Goal: Task Accomplishment & Management: Use online tool/utility

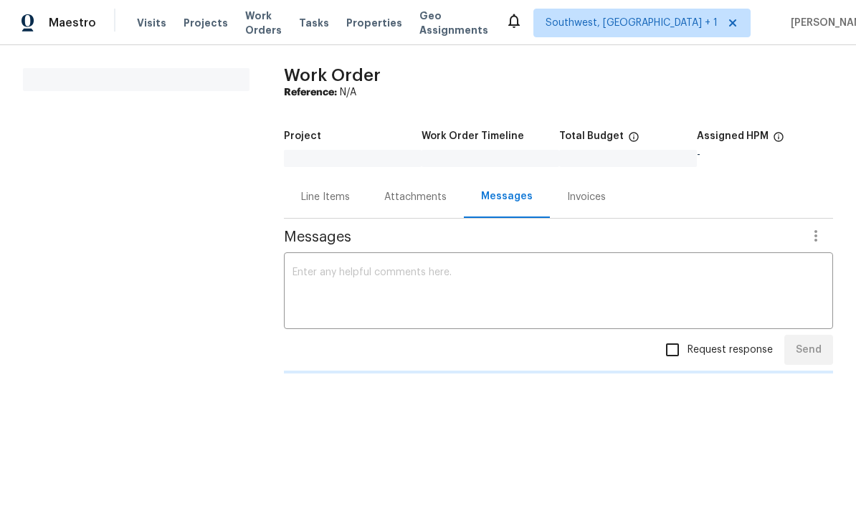
scroll to position [1, 0]
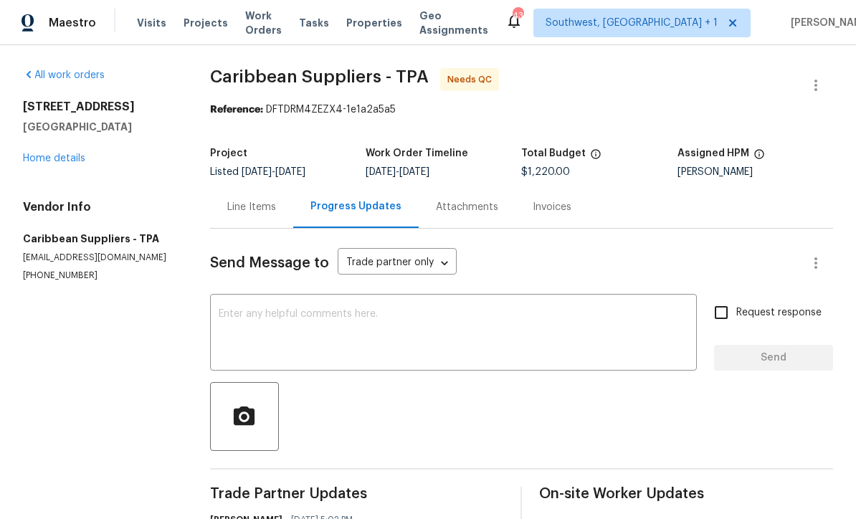
click at [146, 29] on span "Visits" at bounding box center [151, 23] width 29 height 14
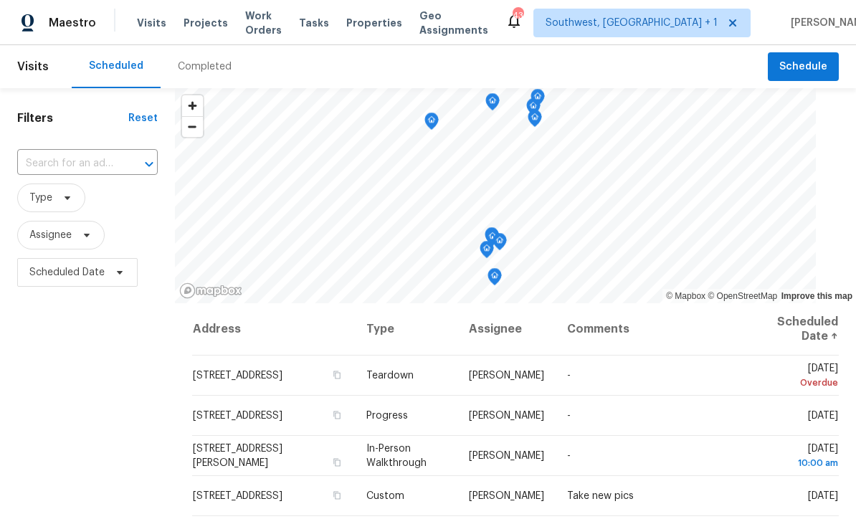
click at [94, 170] on input "text" at bounding box center [67, 164] width 100 height 22
type input "1052 long"
click at [104, 204] on li "[STREET_ADDRESS][PERSON_NAME]" at bounding box center [88, 204] width 142 height 39
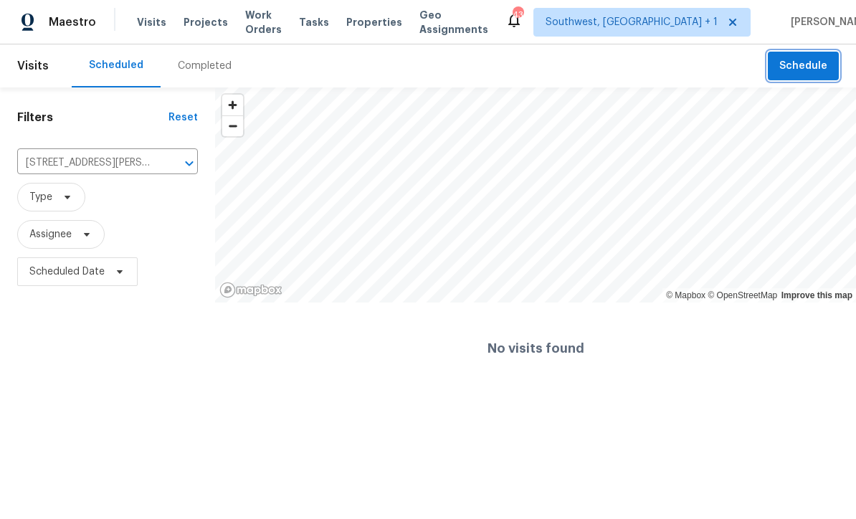
click at [806, 70] on span "Schedule" at bounding box center [803, 67] width 48 height 18
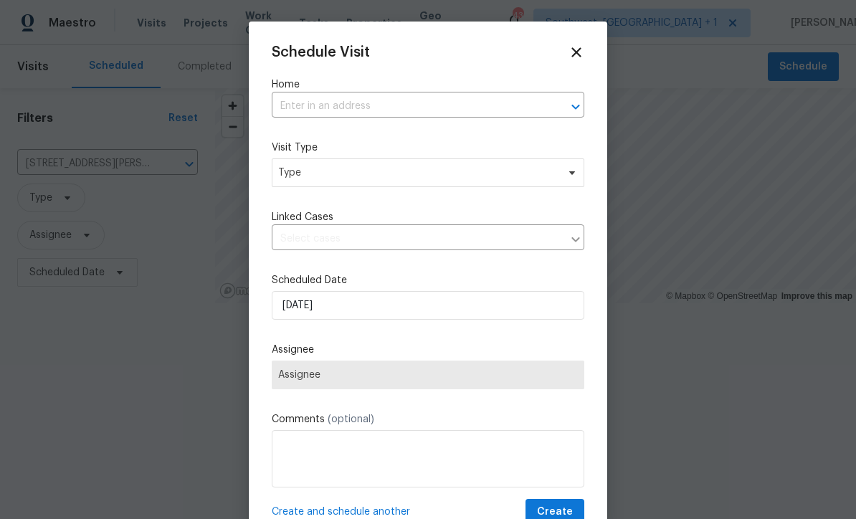
click at [479, 96] on input "text" at bounding box center [408, 106] width 272 height 22
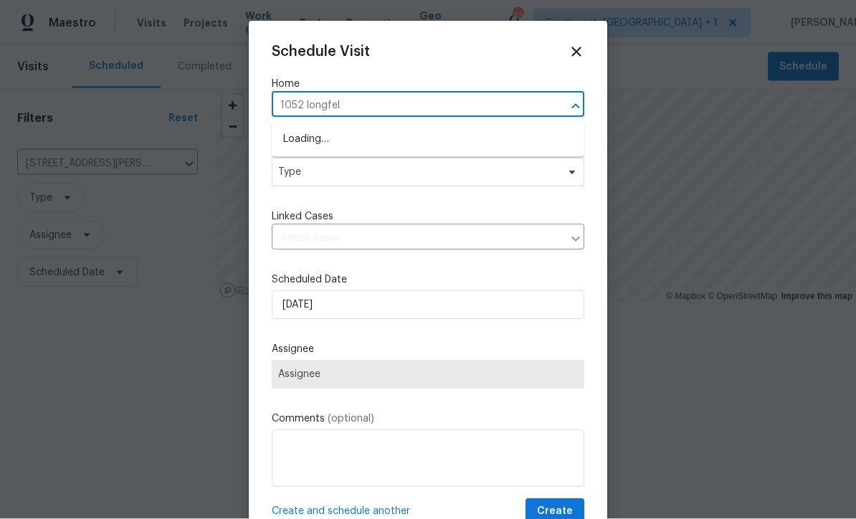
type input "1052 longfell"
click at [300, 147] on li "[STREET_ADDRESS][PERSON_NAME]" at bounding box center [428, 140] width 313 height 24
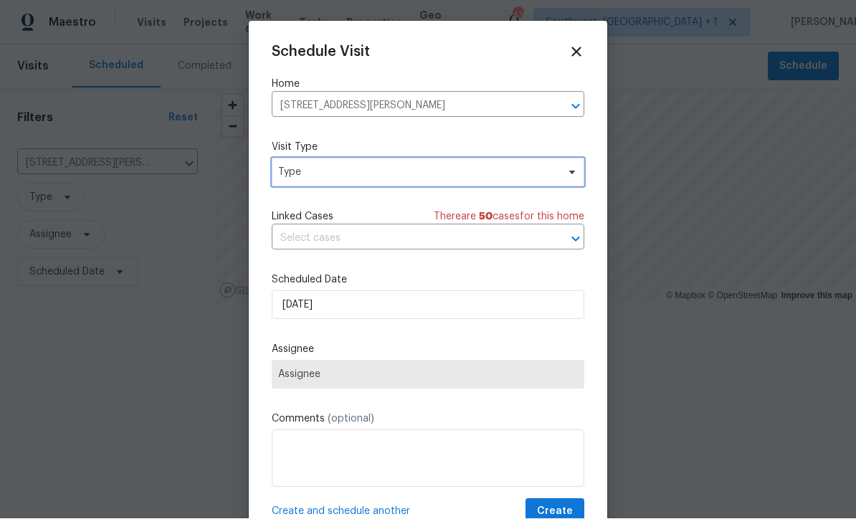
click at [462, 181] on span "Type" at bounding box center [428, 172] width 313 height 29
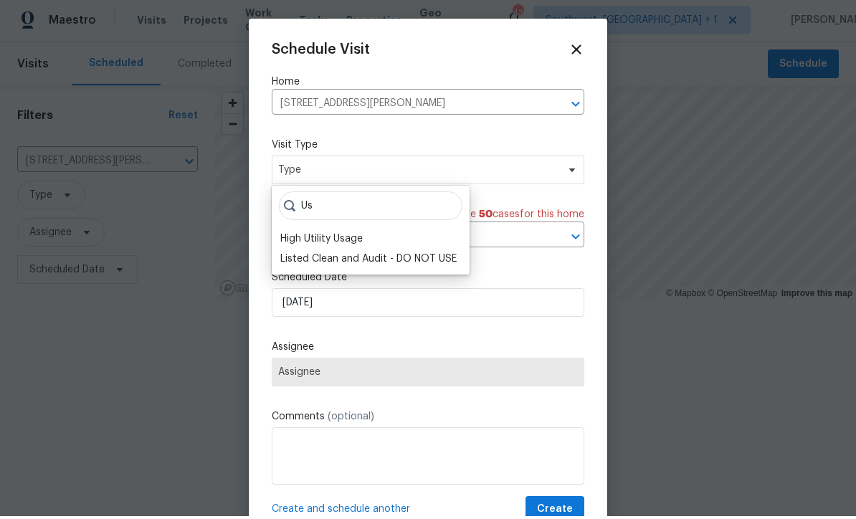
type input "U"
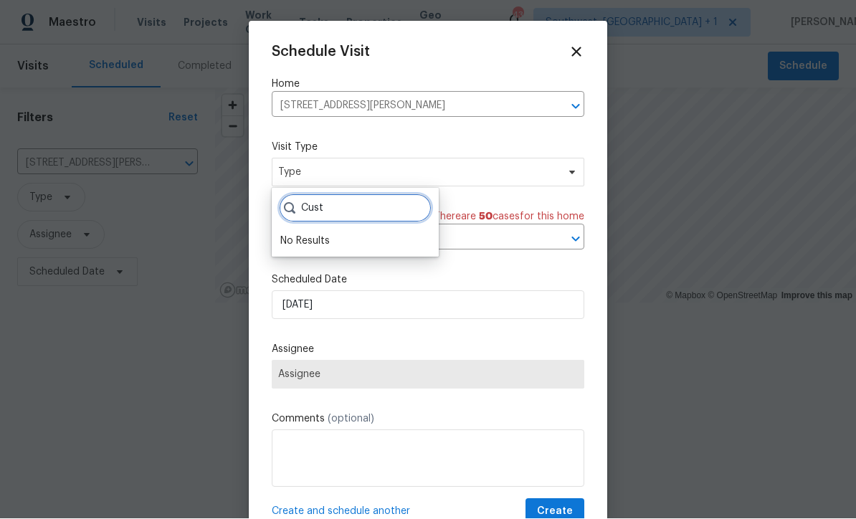
click at [407, 209] on input "Cust" at bounding box center [355, 208] width 153 height 29
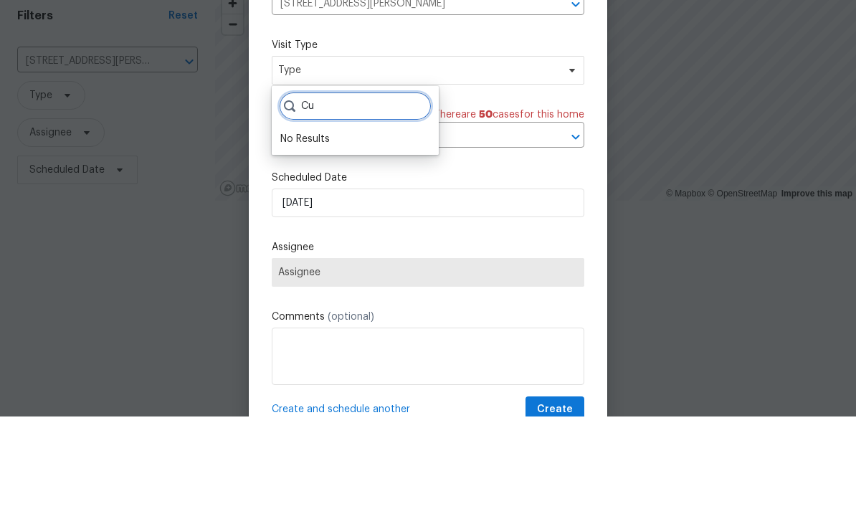
type input "C"
type input "Cust"
click at [294, 234] on div "Custom" at bounding box center [299, 241] width 38 height 14
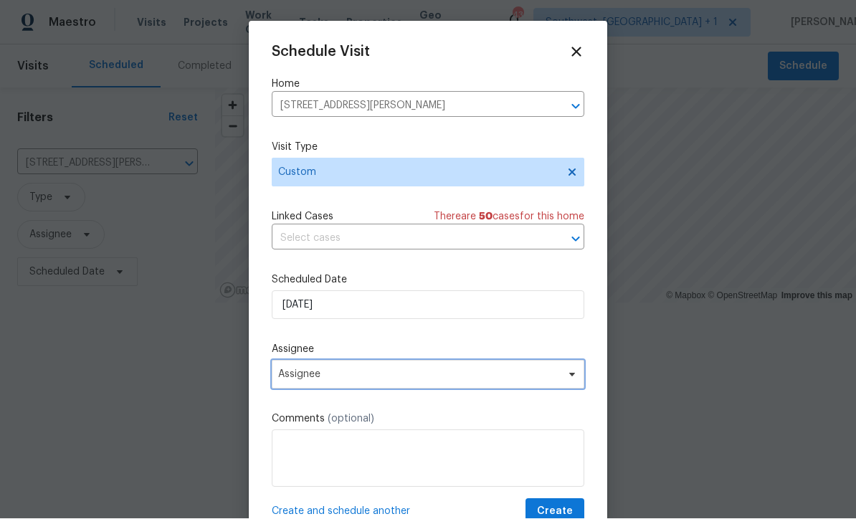
click at [404, 379] on span "Assignee" at bounding box center [418, 374] width 281 height 11
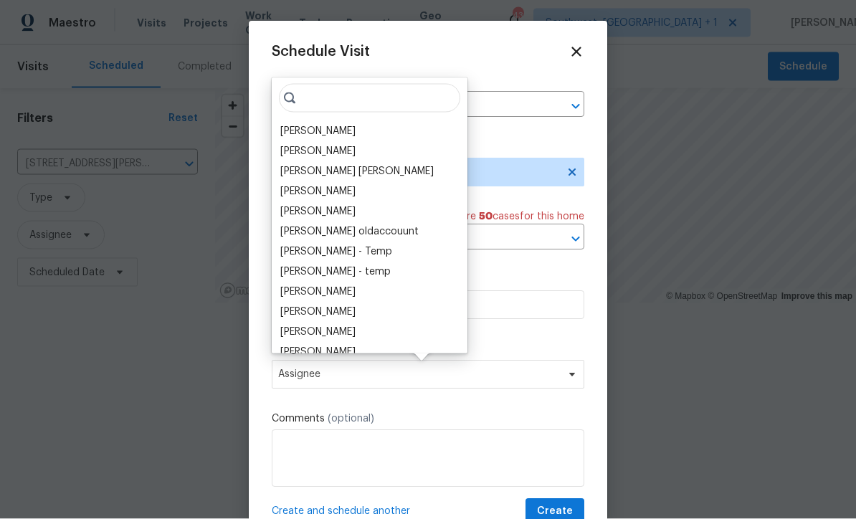
click at [297, 135] on div "[PERSON_NAME]" at bounding box center [317, 131] width 75 height 14
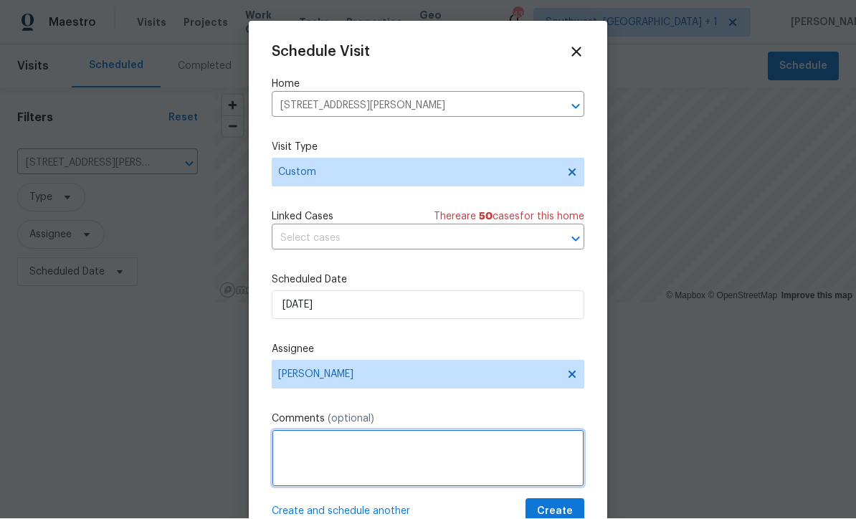
click at [429, 449] on textarea at bounding box center [428, 458] width 313 height 57
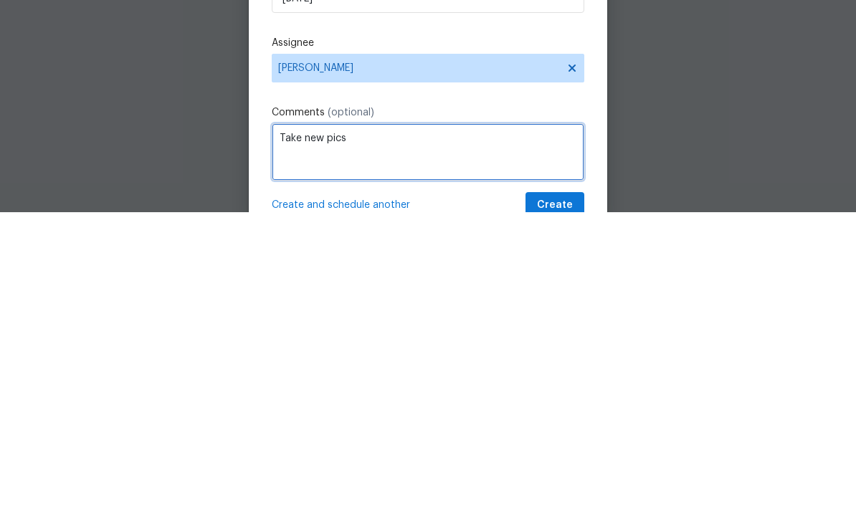
type textarea "Take new pics"
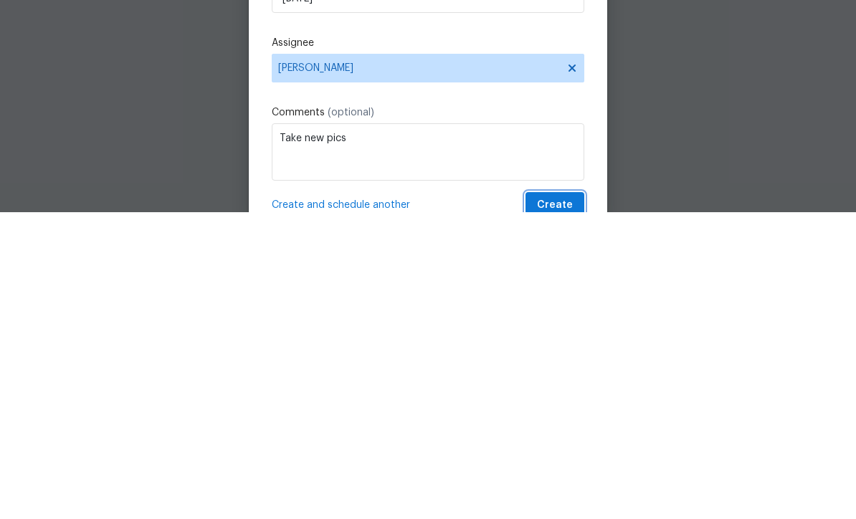
click at [564, 503] on span "Create" at bounding box center [555, 512] width 36 height 18
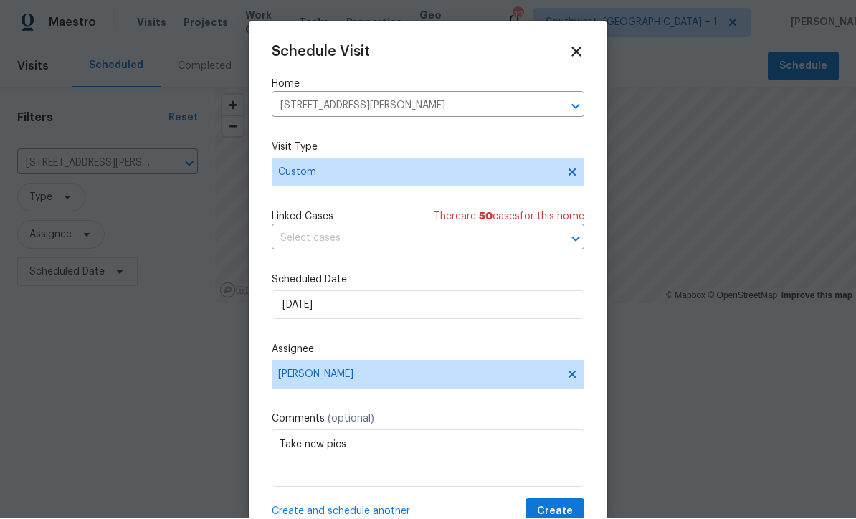
scroll to position [1, 0]
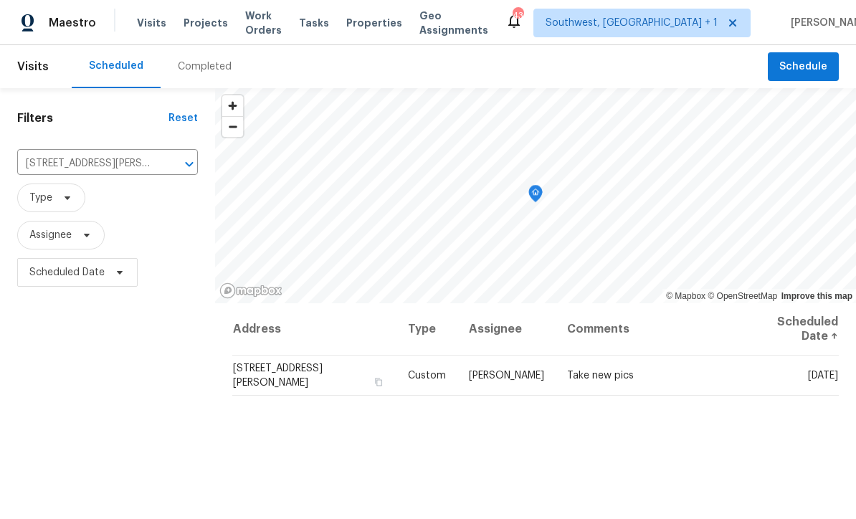
click at [204, 27] on span "Projects" at bounding box center [206, 23] width 44 height 14
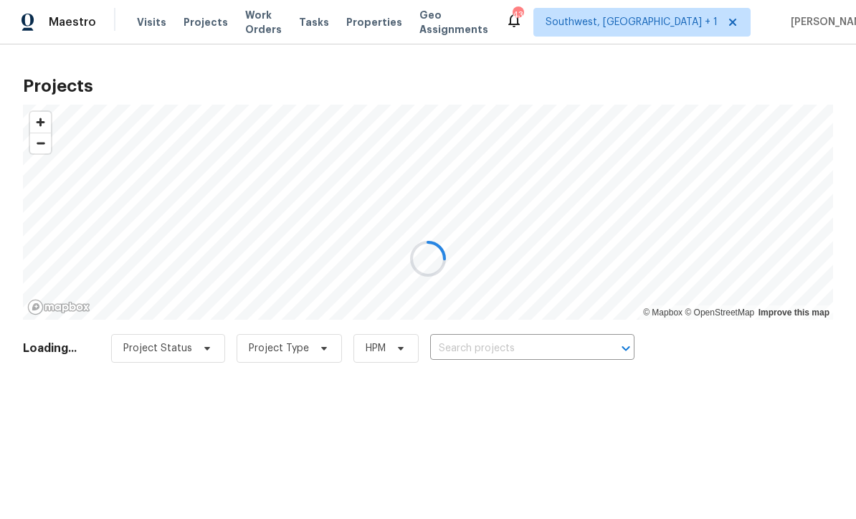
click at [520, 343] on div at bounding box center [428, 259] width 856 height 519
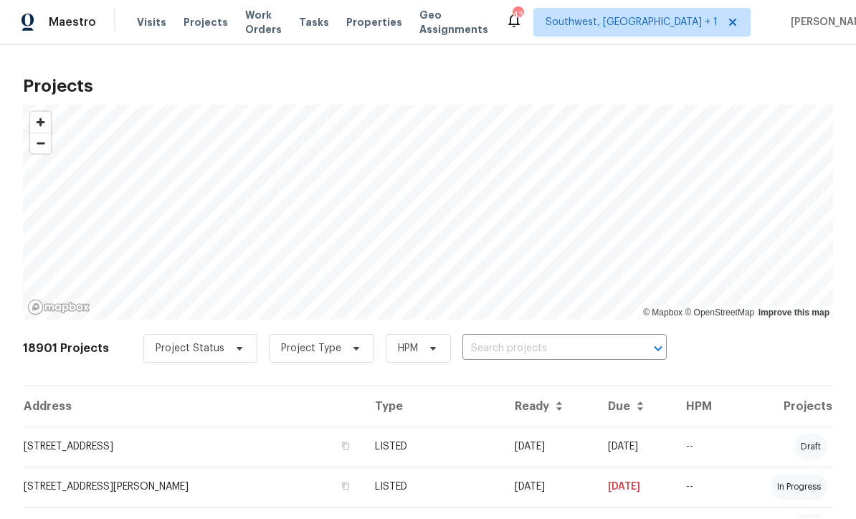
scroll to position [1, 0]
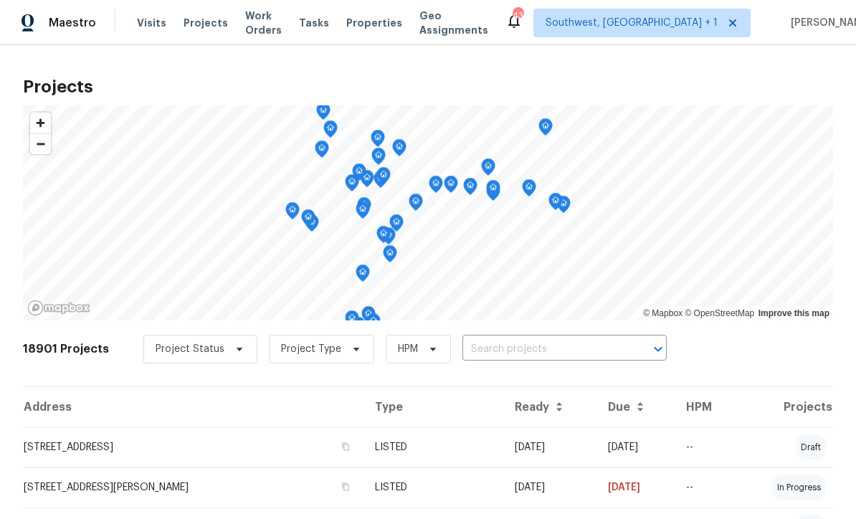
click at [523, 356] on input "text" at bounding box center [544, 349] width 164 height 22
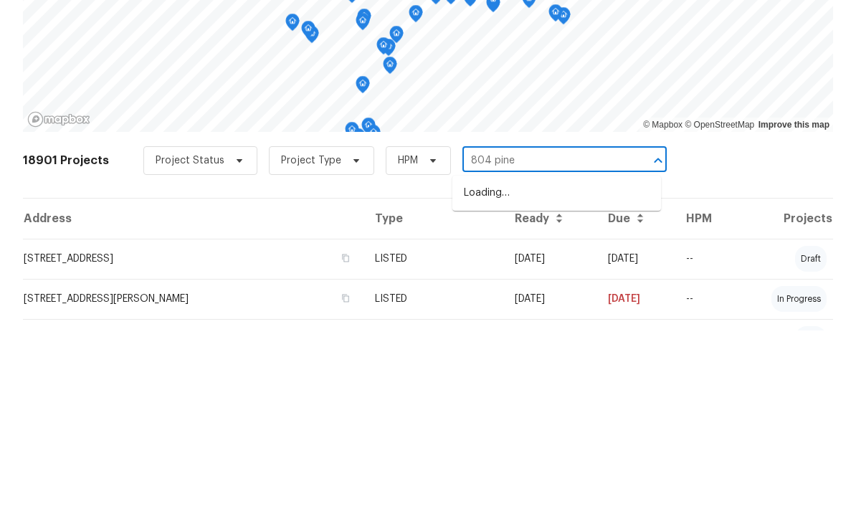
type input "804 pinel"
click at [559, 370] on li "[STREET_ADDRESS]" at bounding box center [556, 382] width 209 height 24
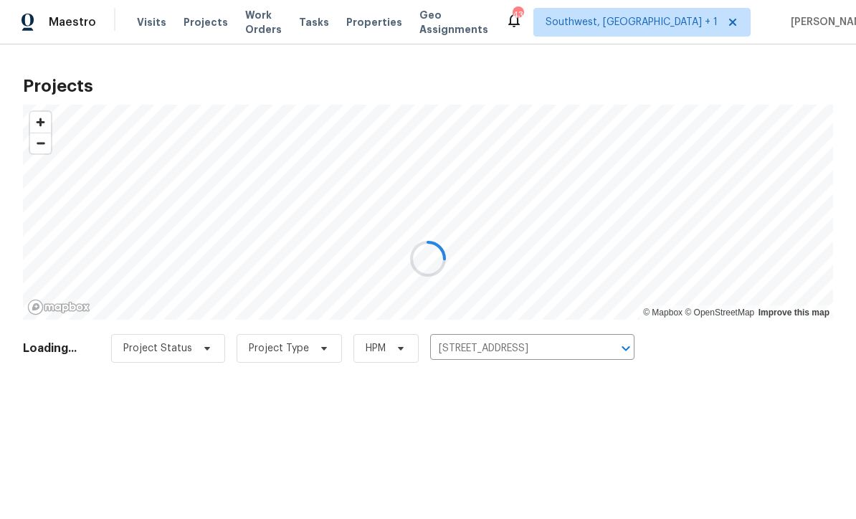
scroll to position [1, 0]
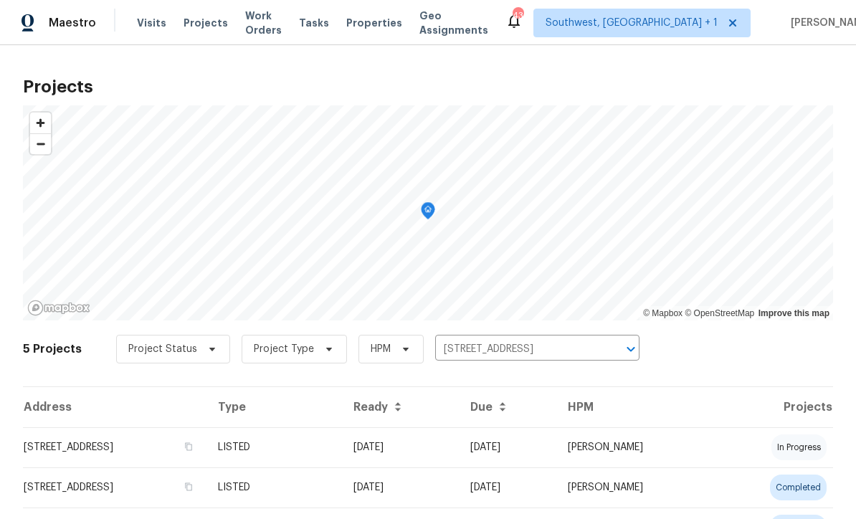
click at [459, 455] on td "[DATE]" at bounding box center [400, 447] width 117 height 40
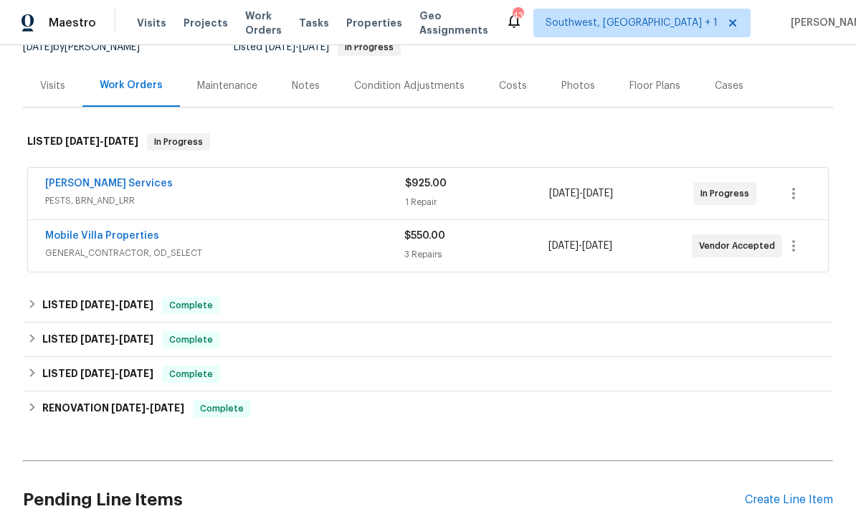
scroll to position [152, 0]
click at [537, 305] on div "LISTED [DATE] - [DATE] Complete" at bounding box center [427, 306] width 801 height 17
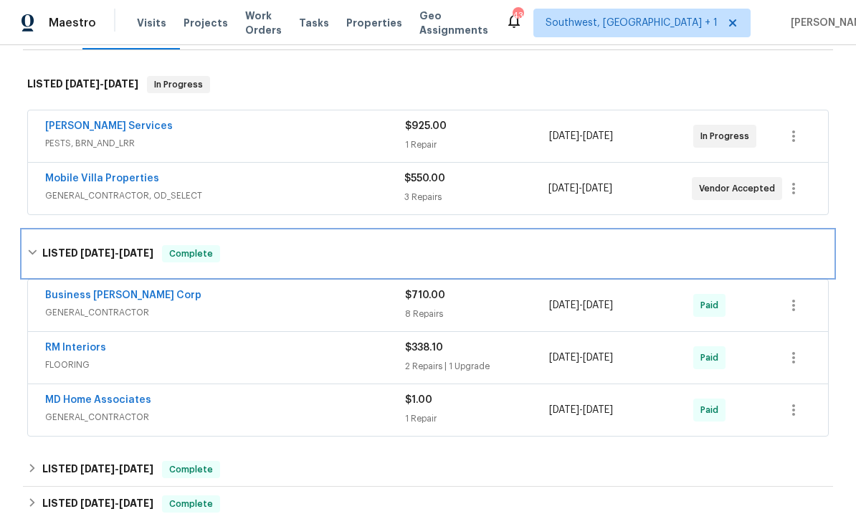
scroll to position [263, 0]
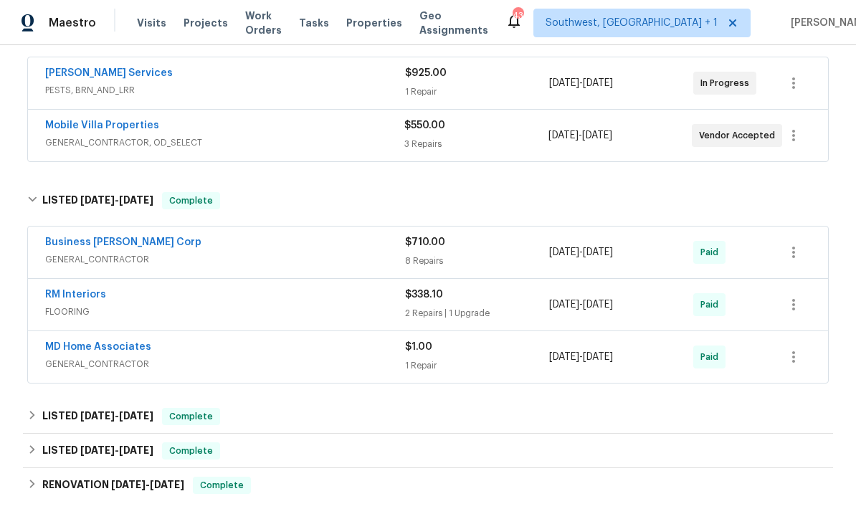
click at [508, 257] on div "8 Repairs" at bounding box center [477, 261] width 144 height 14
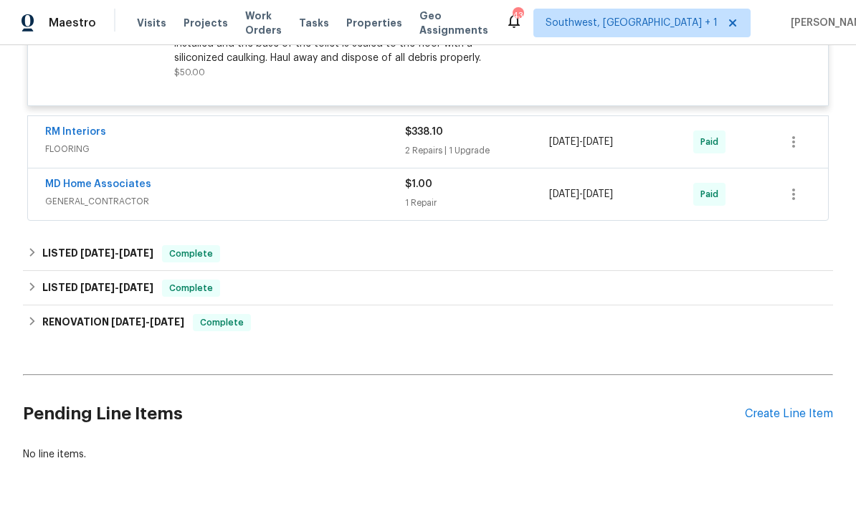
scroll to position [1341, 0]
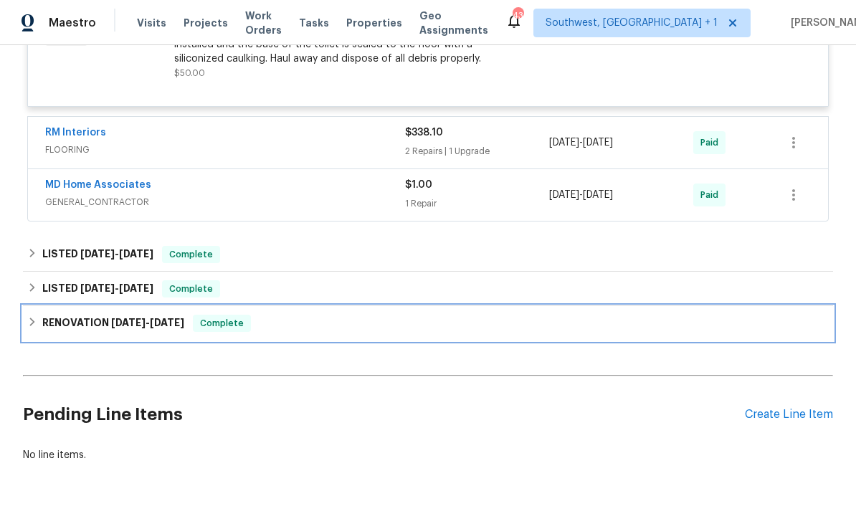
click at [501, 340] on div "RENOVATION [DATE] - [DATE] Complete" at bounding box center [428, 323] width 810 height 34
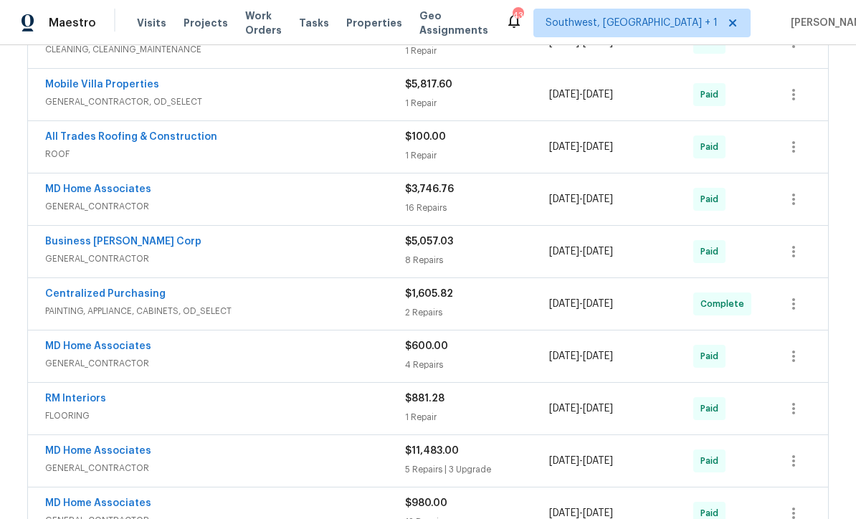
scroll to position [1754, 0]
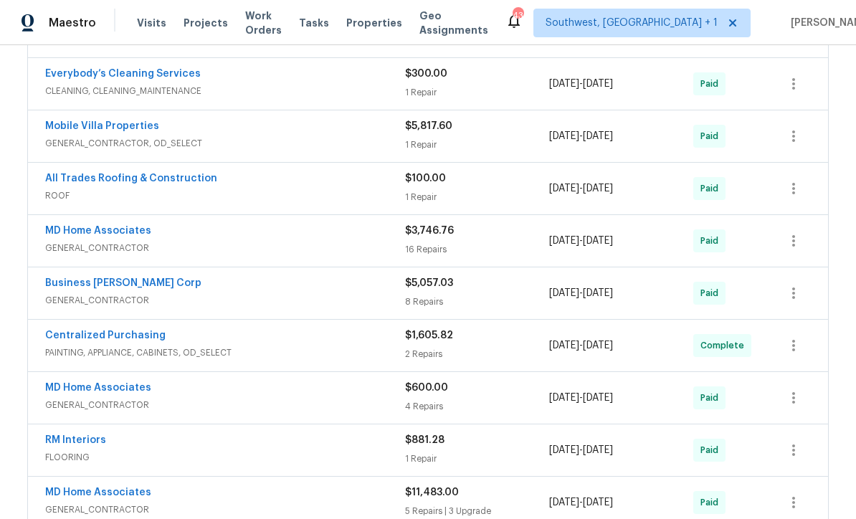
click at [115, 199] on span "ROOF" at bounding box center [225, 196] width 360 height 14
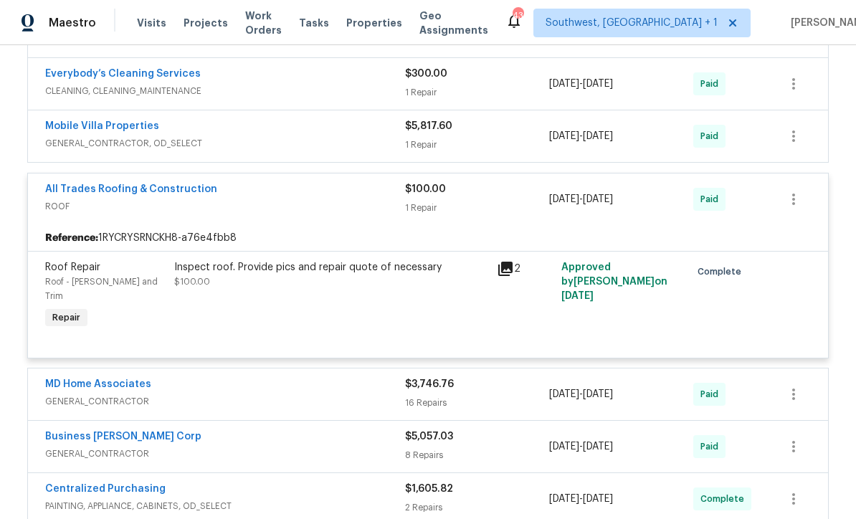
click at [114, 194] on link "All Trades Roofing & Construction" at bounding box center [131, 189] width 172 height 10
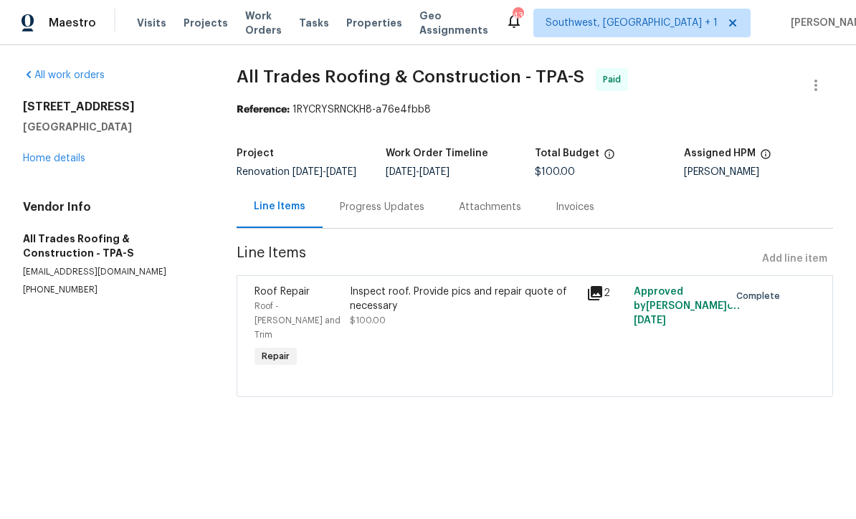
click at [368, 214] on div "Progress Updates" at bounding box center [382, 207] width 85 height 14
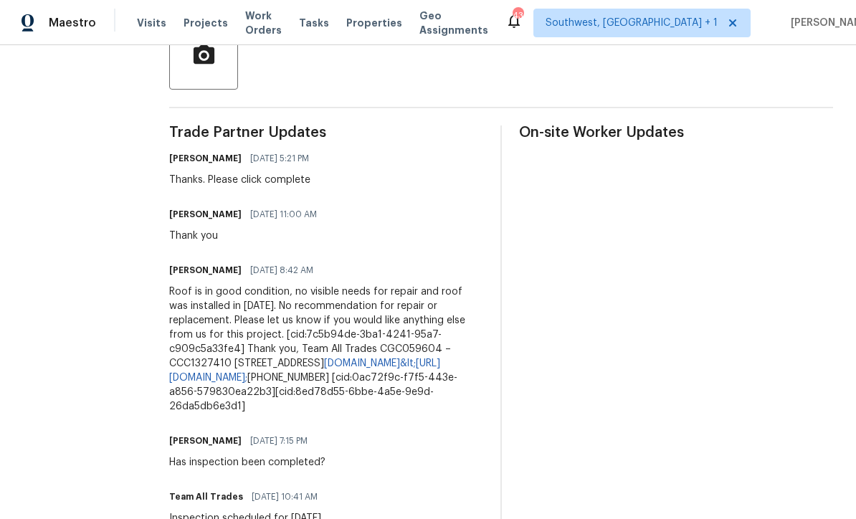
scroll to position [142, 0]
